Goal: Task Accomplishment & Management: Manage account settings

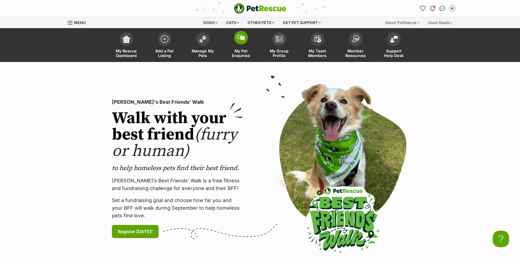
click at [237, 48] on link "My Pet Enquiries" at bounding box center [241, 45] width 38 height 32
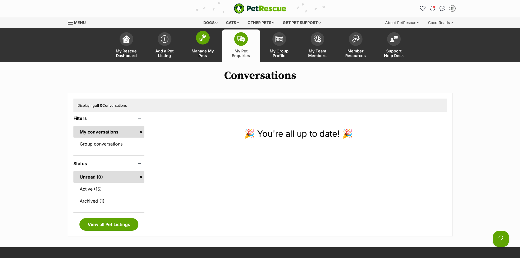
click at [202, 46] on link "Manage My Pets" at bounding box center [203, 45] width 38 height 32
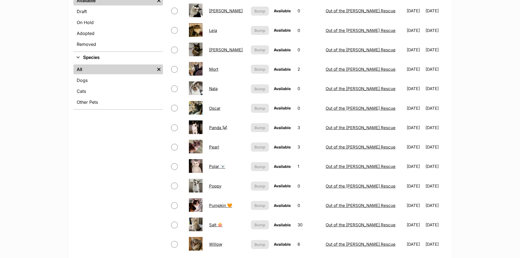
scroll to position [55, 0]
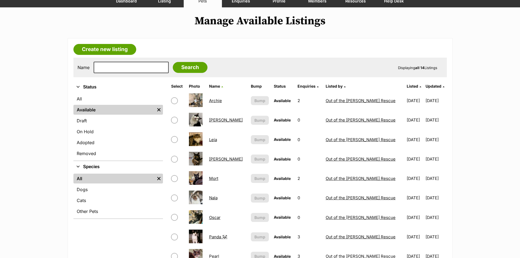
click at [215, 101] on link "Archie" at bounding box center [215, 100] width 13 height 5
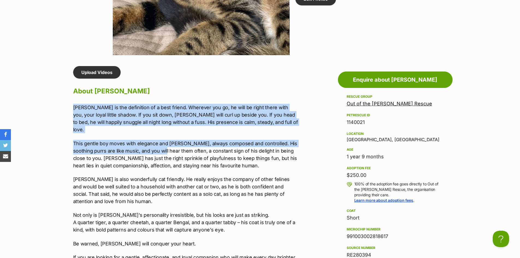
scroll to position [437, 0]
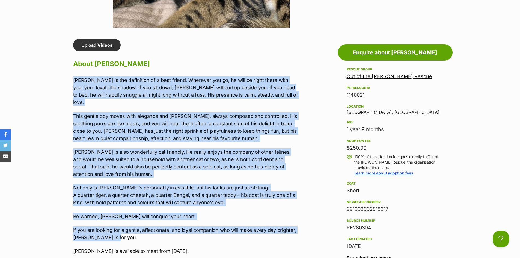
drag, startPoint x: 73, startPoint y: 133, endPoint x: 187, endPoint y: 228, distance: 148.7
click at [187, 228] on div "[PERSON_NAME] is the definition of a best friend. Wherever you go, he will be r…" at bounding box center [186, 165] width 226 height 178
copy div "Loremi do sit ametconsec ad e sedd eiusmo. Temporin utl et, do magn al enima mi…"
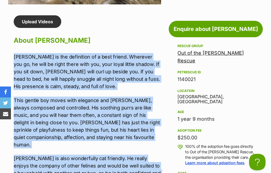
scroll to position [0, 0]
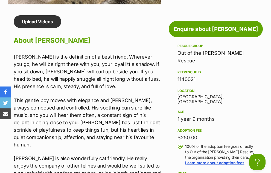
click at [70, 45] on h2 "About [PERSON_NAME]" at bounding box center [87, 40] width 147 height 12
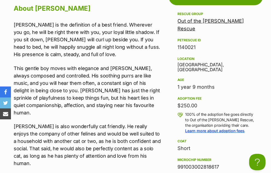
scroll to position [592, 0]
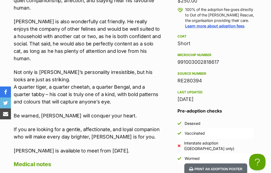
drag, startPoint x: 221, startPoint y: 49, endPoint x: 178, endPoint y: 50, distance: 42.9
click at [178, 58] on div "991003002818617" at bounding box center [215, 62] width 76 height 8
copy div "991003002818617"
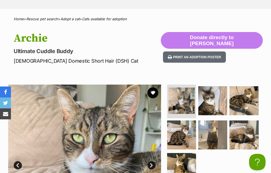
scroll to position [210, 0]
